Goal: Check status: Check status

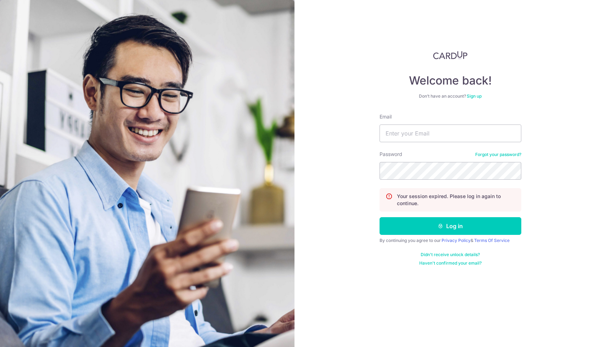
click at [469, 124] on div "Email" at bounding box center [450, 127] width 142 height 29
click at [469, 134] on input "Email" at bounding box center [450, 134] width 142 height 18
type input "[EMAIL_ADDRESS][DOMAIN_NAME]"
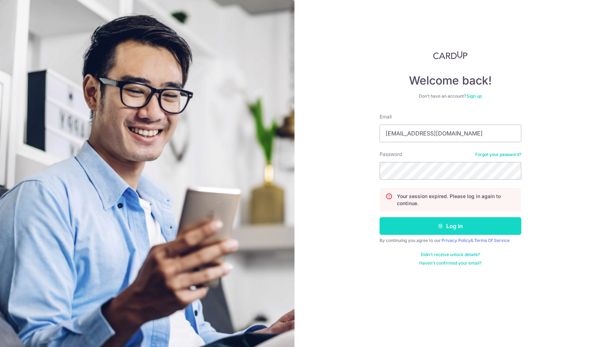
click at [457, 227] on button "Log in" at bounding box center [450, 226] width 142 height 18
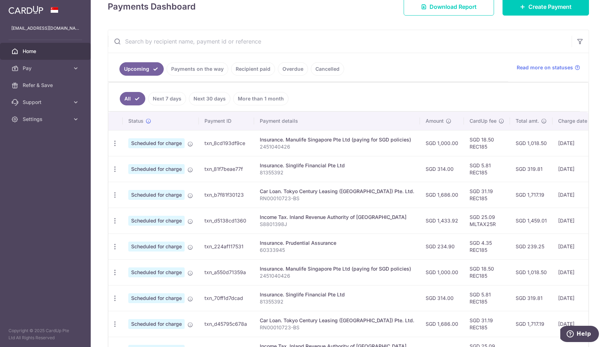
scroll to position [109, 0]
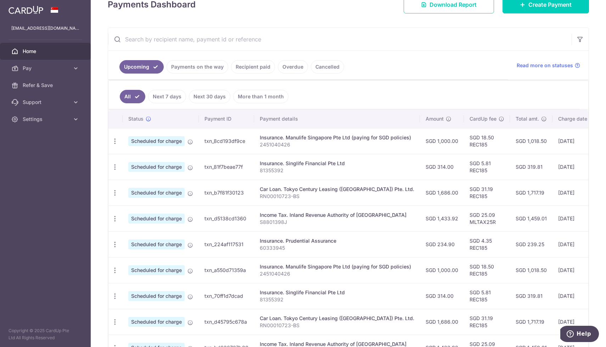
click at [194, 64] on link "Payments on the way" at bounding box center [197, 66] width 62 height 13
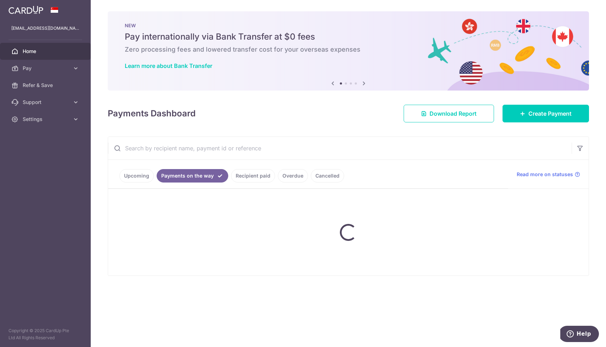
scroll to position [0, 0]
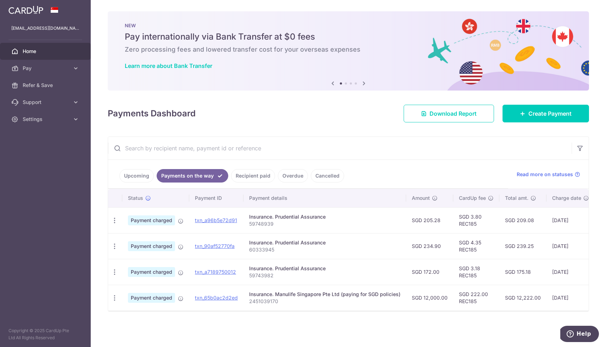
click at [131, 176] on link "Upcoming" at bounding box center [136, 175] width 34 height 13
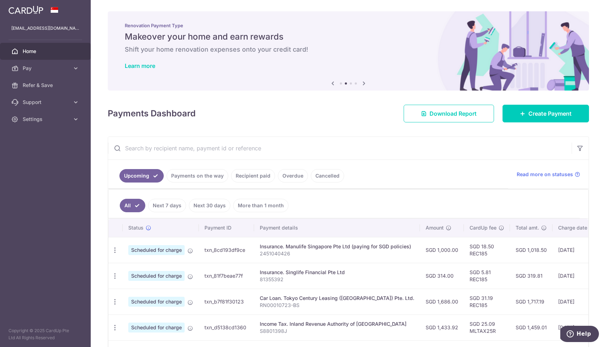
click at [193, 178] on link "Payments on the way" at bounding box center [197, 175] width 62 height 13
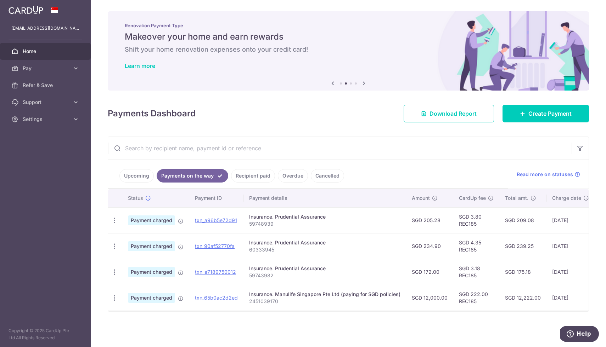
click at [264, 223] on p "59748939" at bounding box center [324, 224] width 151 height 7
copy p "59748939"
click at [149, 144] on input "text" at bounding box center [339, 148] width 463 height 23
click at [138, 175] on link "Upcoming" at bounding box center [136, 175] width 34 height 13
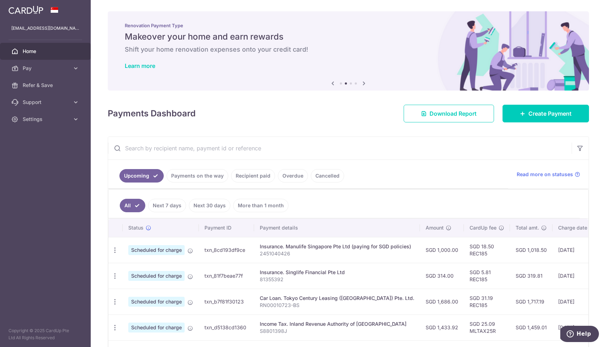
click at [170, 146] on input "text" at bounding box center [339, 148] width 463 height 23
paste input "59748939"
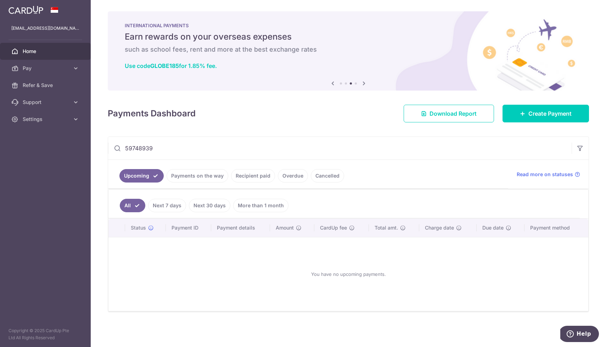
type input "59748939"
click at [271, 203] on link "More than 1 month" at bounding box center [260, 205] width 55 height 13
click at [125, 209] on link "All" at bounding box center [128, 205] width 16 height 13
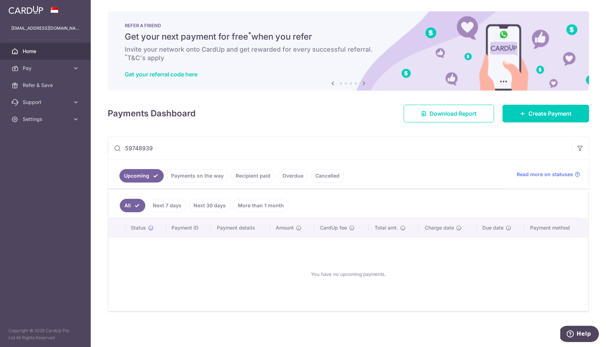
click at [197, 178] on link "Payments on the way" at bounding box center [197, 175] width 62 height 13
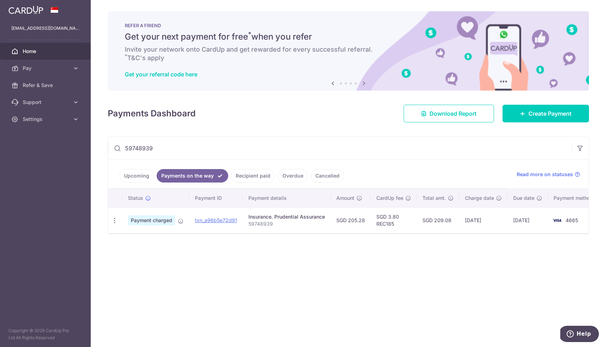
click at [138, 174] on link "Upcoming" at bounding box center [136, 175] width 34 height 13
